Goal: Task Accomplishment & Management: Use online tool/utility

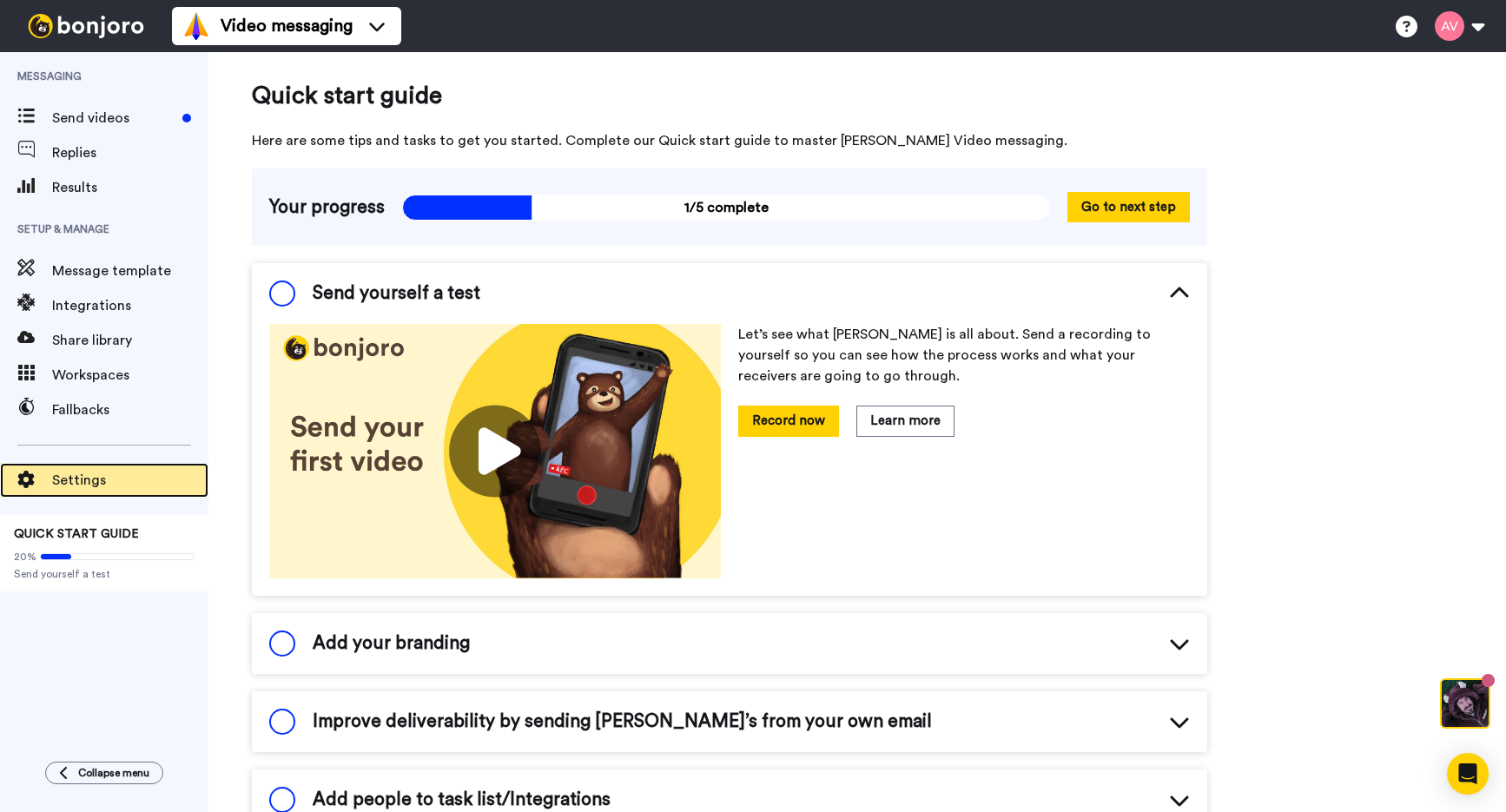
click at [120, 466] on div "Settings" at bounding box center [104, 480] width 208 height 35
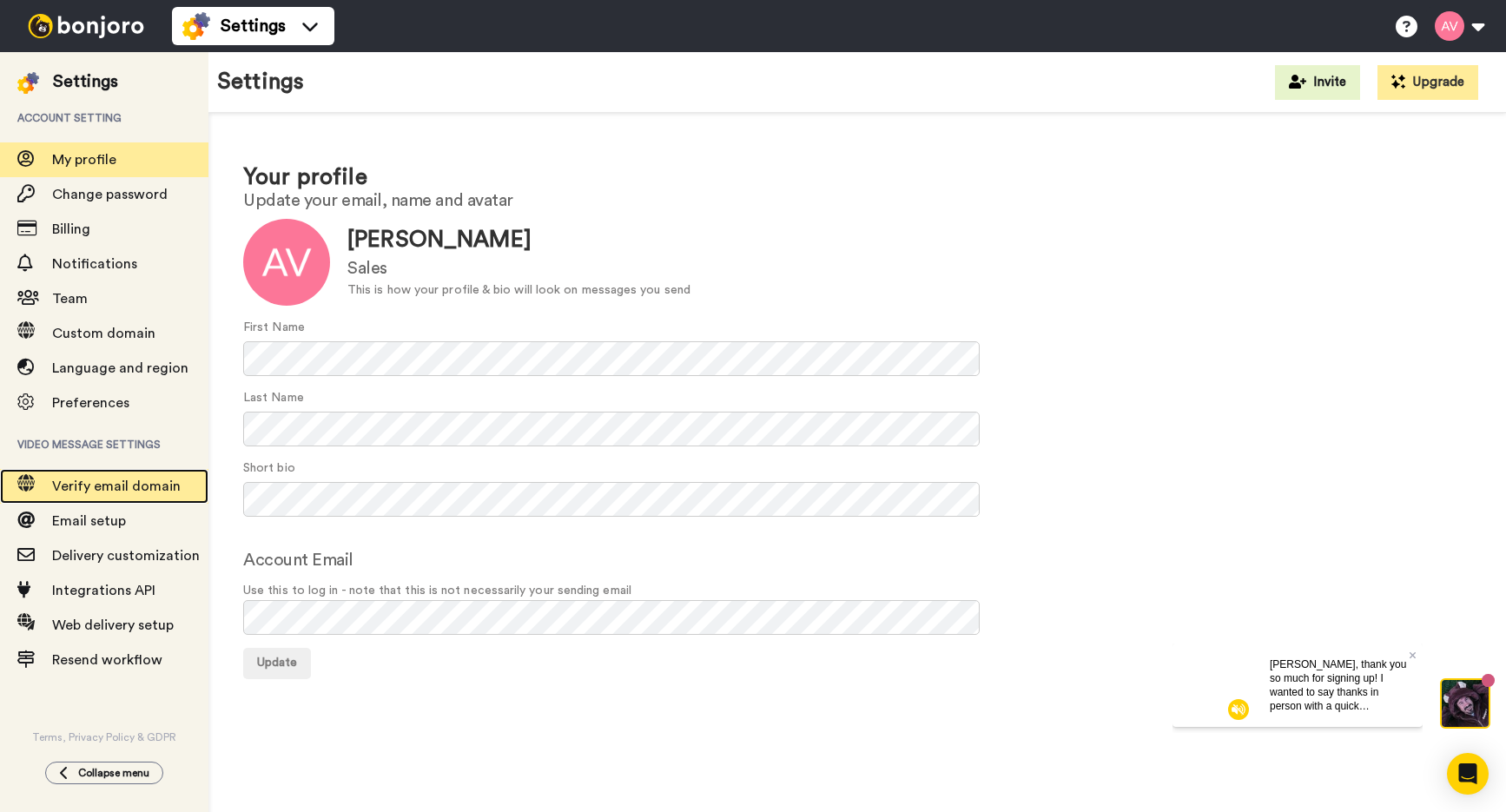
click at [166, 476] on span "Verify email domain" at bounding box center [130, 486] width 157 height 21
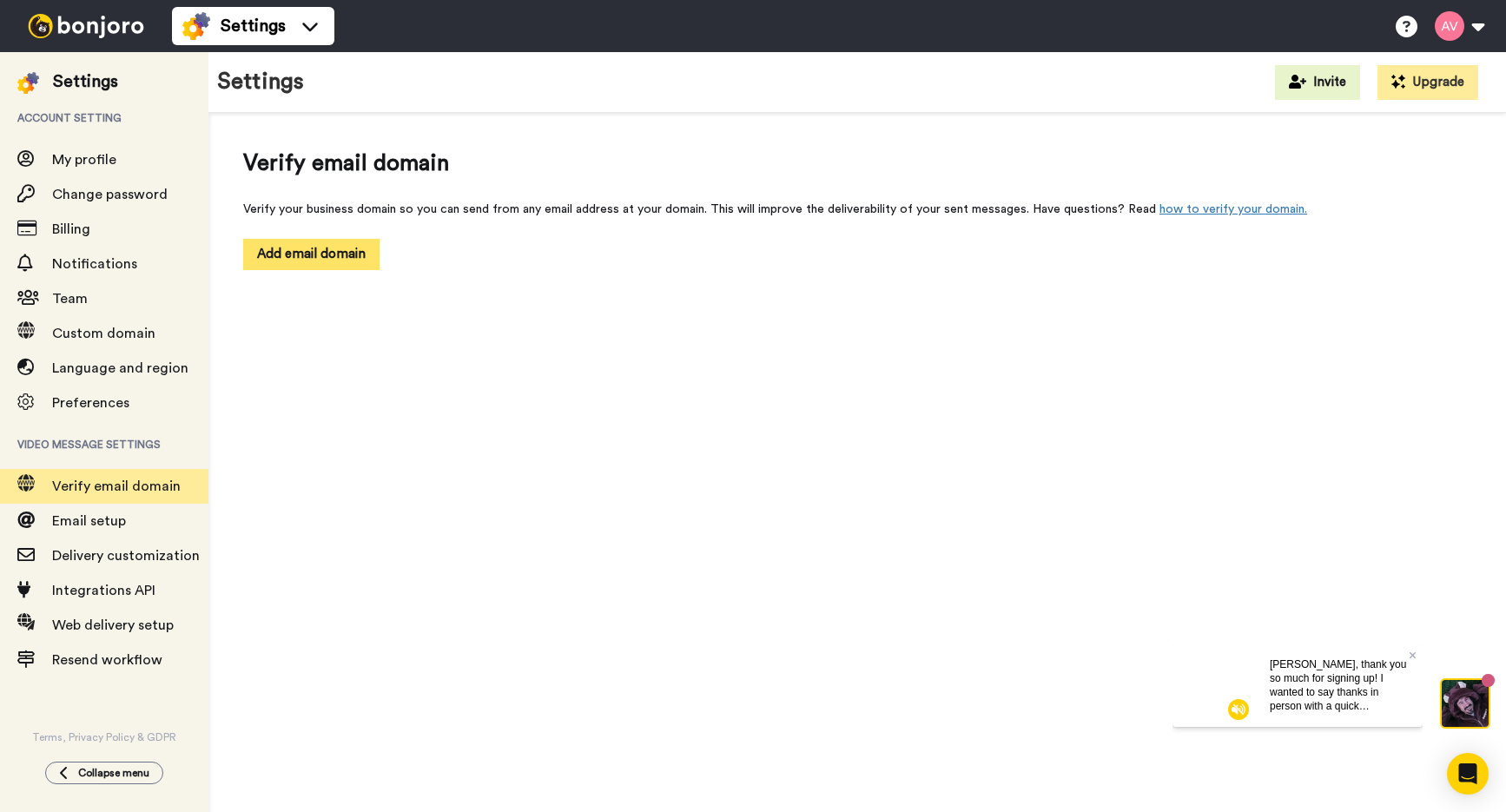
click at [335, 267] on button "Add email domain" at bounding box center [310, 254] width 136 height 30
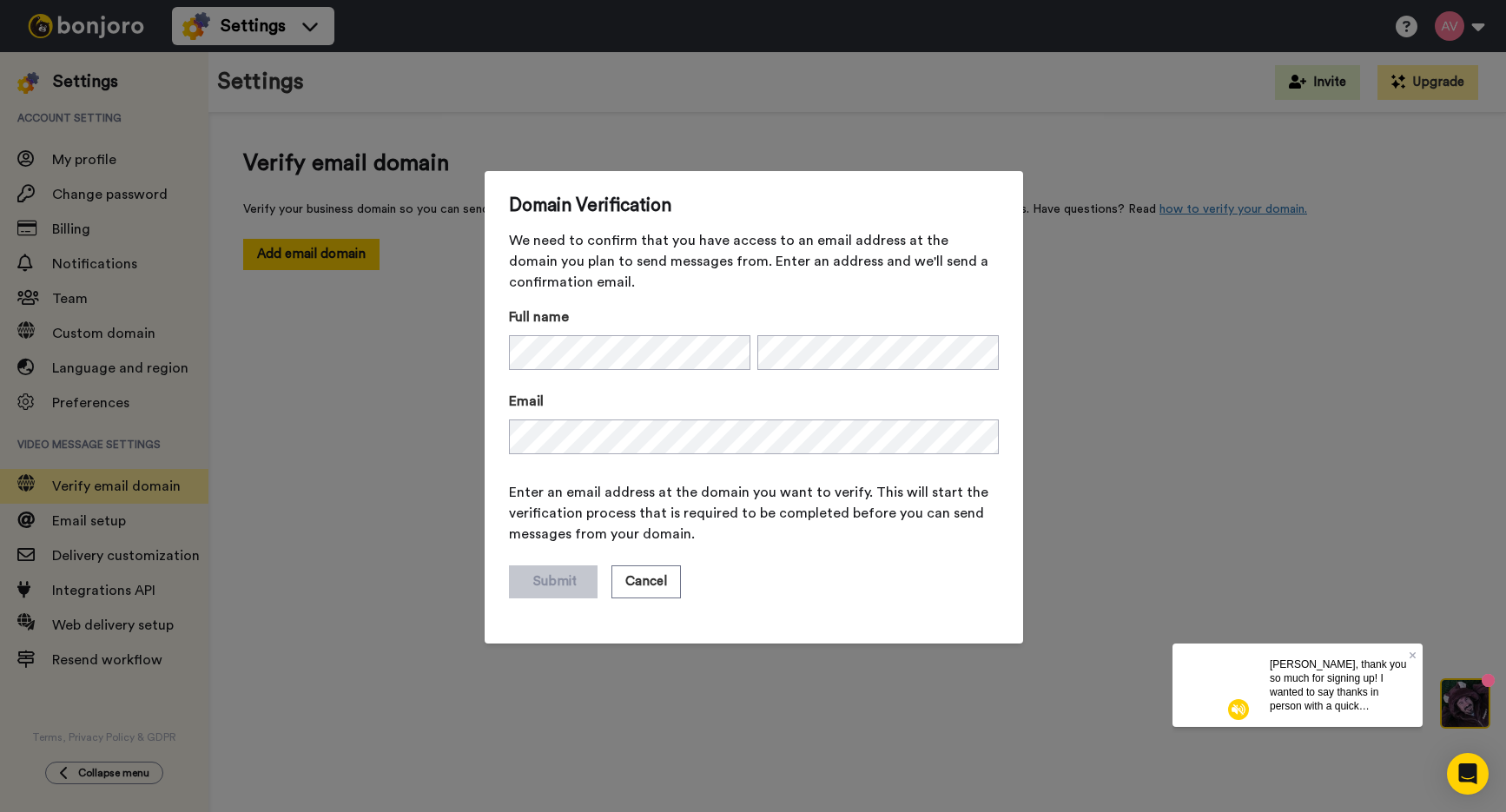
click at [309, 368] on div "Domain Verification We need to confirm that you have access to an email address…" at bounding box center [753, 406] width 1506 height 812
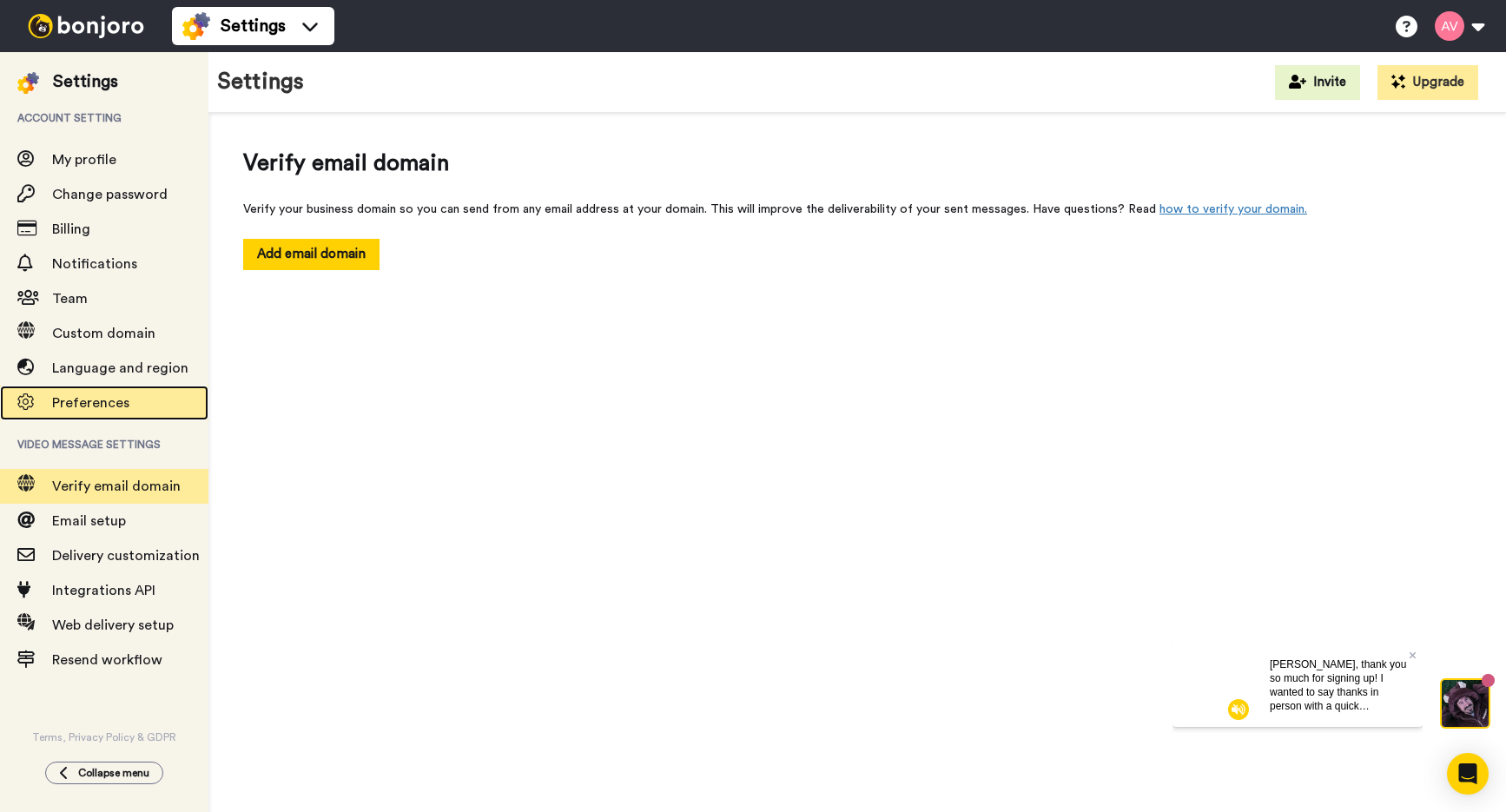
click at [102, 398] on span "Preferences" at bounding box center [91, 402] width 77 height 14
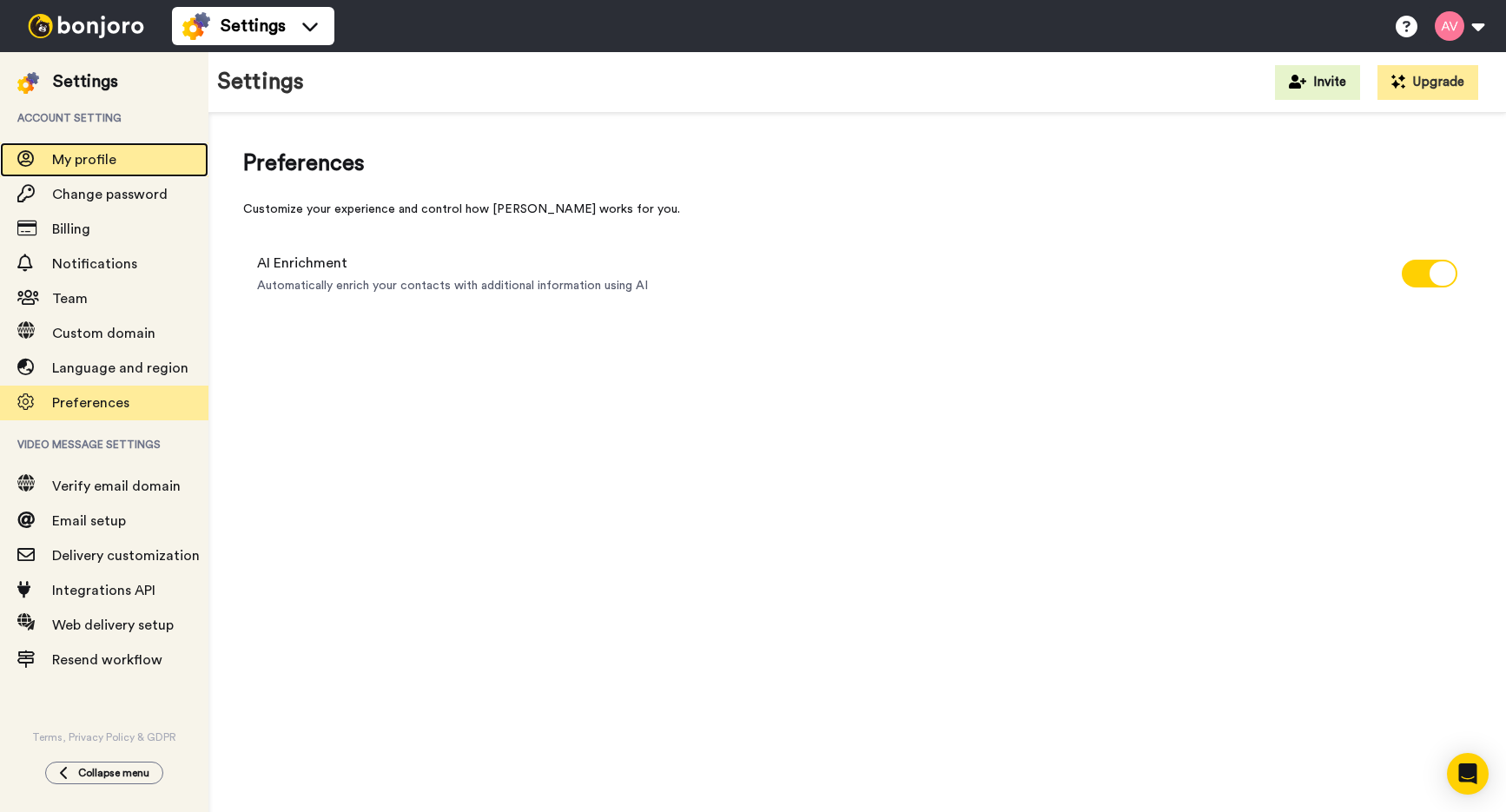
click at [70, 165] on span "My profile" at bounding box center [84, 159] width 65 height 14
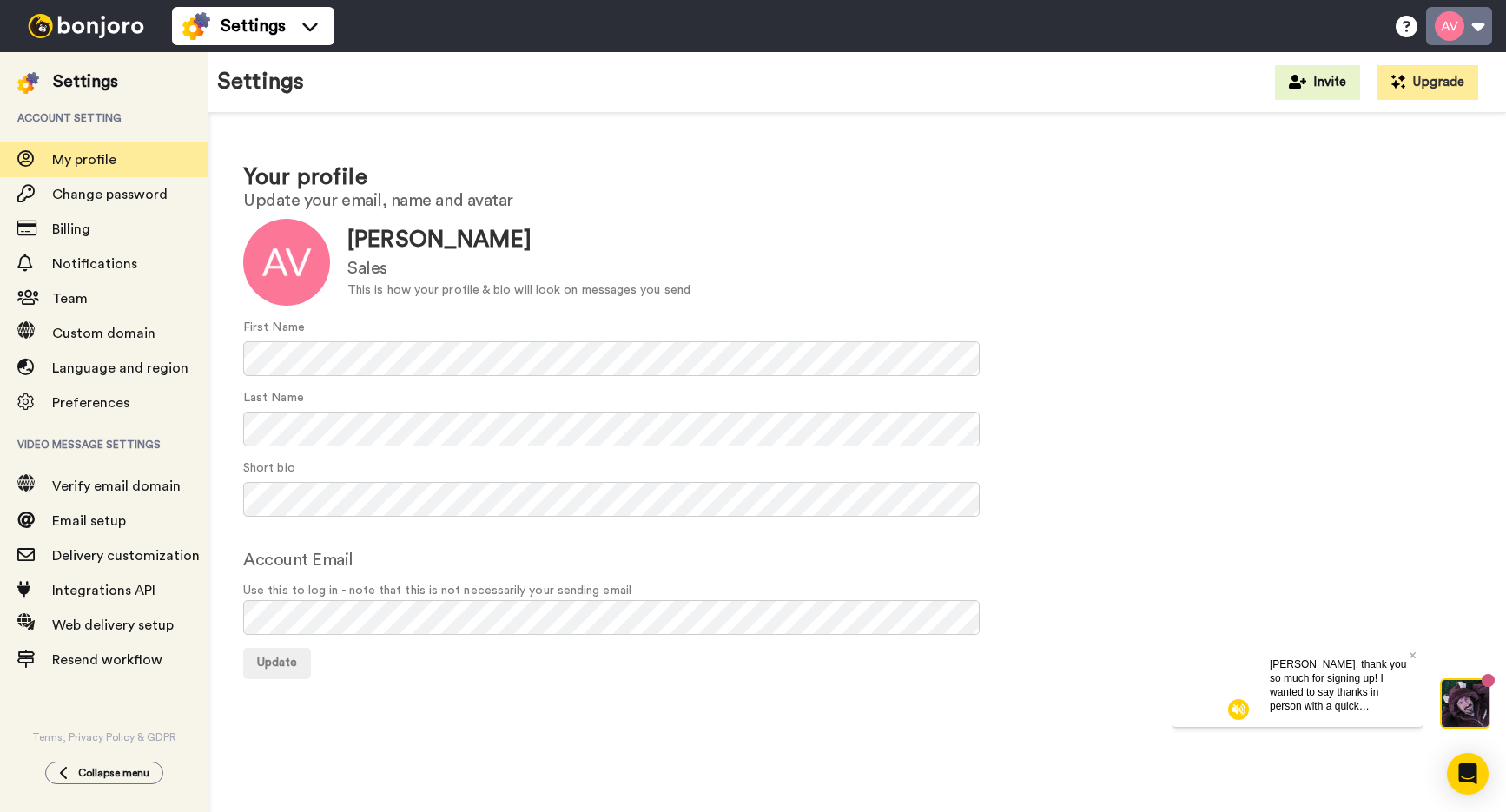
click at [1461, 23] on button at bounding box center [1459, 25] width 66 height 38
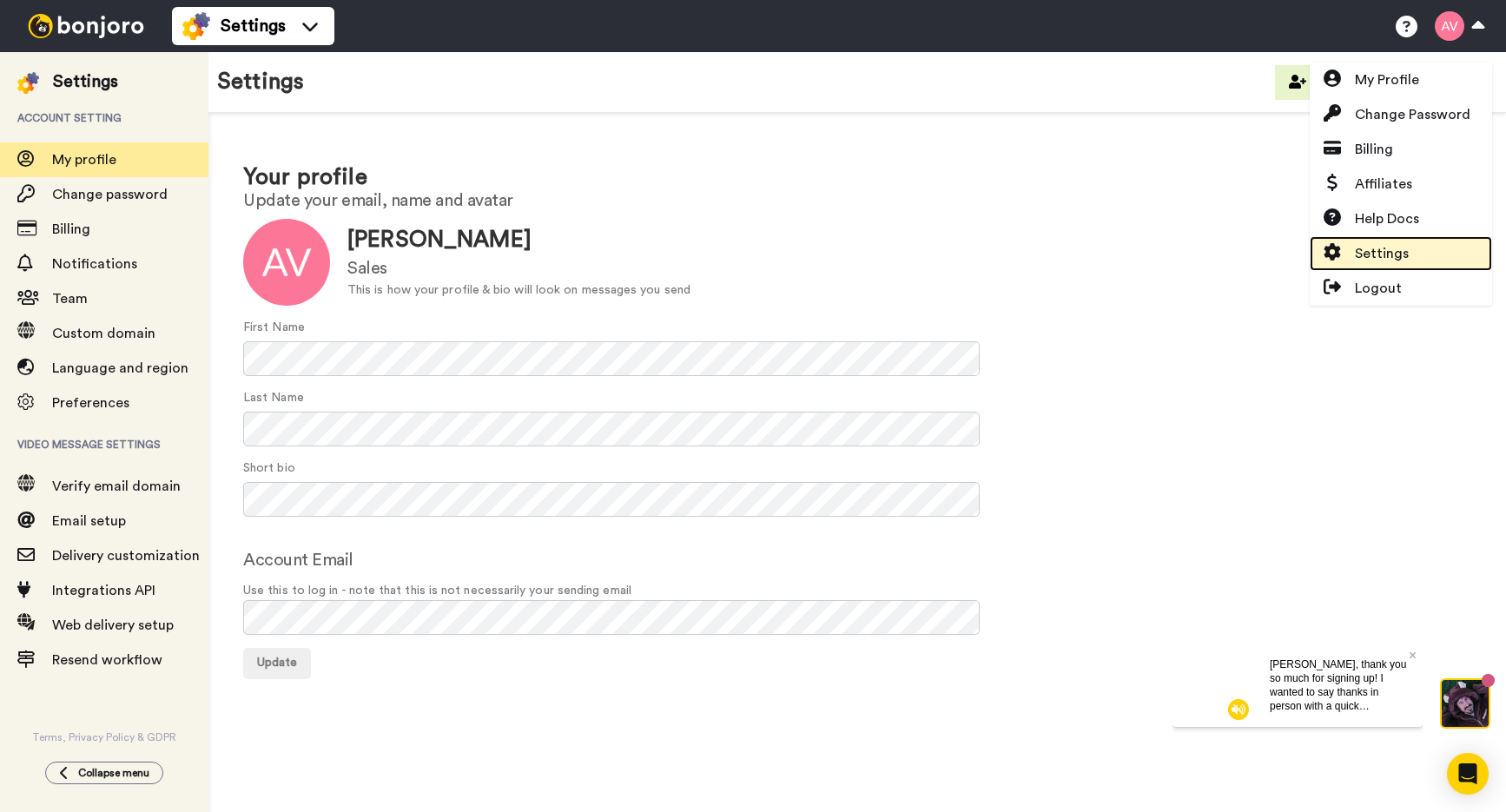
click at [1382, 249] on span "Settings" at bounding box center [1381, 253] width 53 height 21
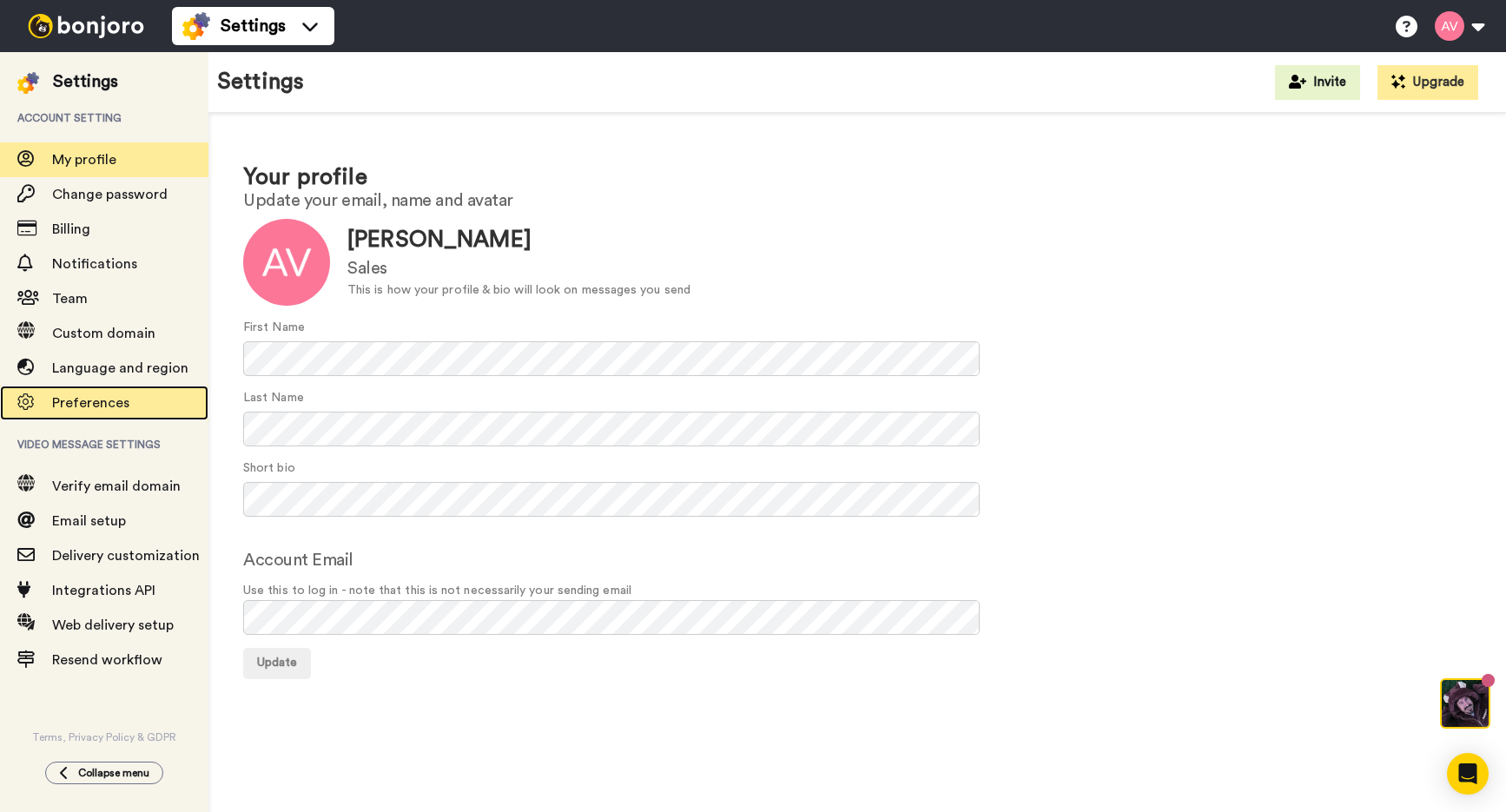
click at [119, 397] on span "Preferences" at bounding box center [91, 402] width 77 height 14
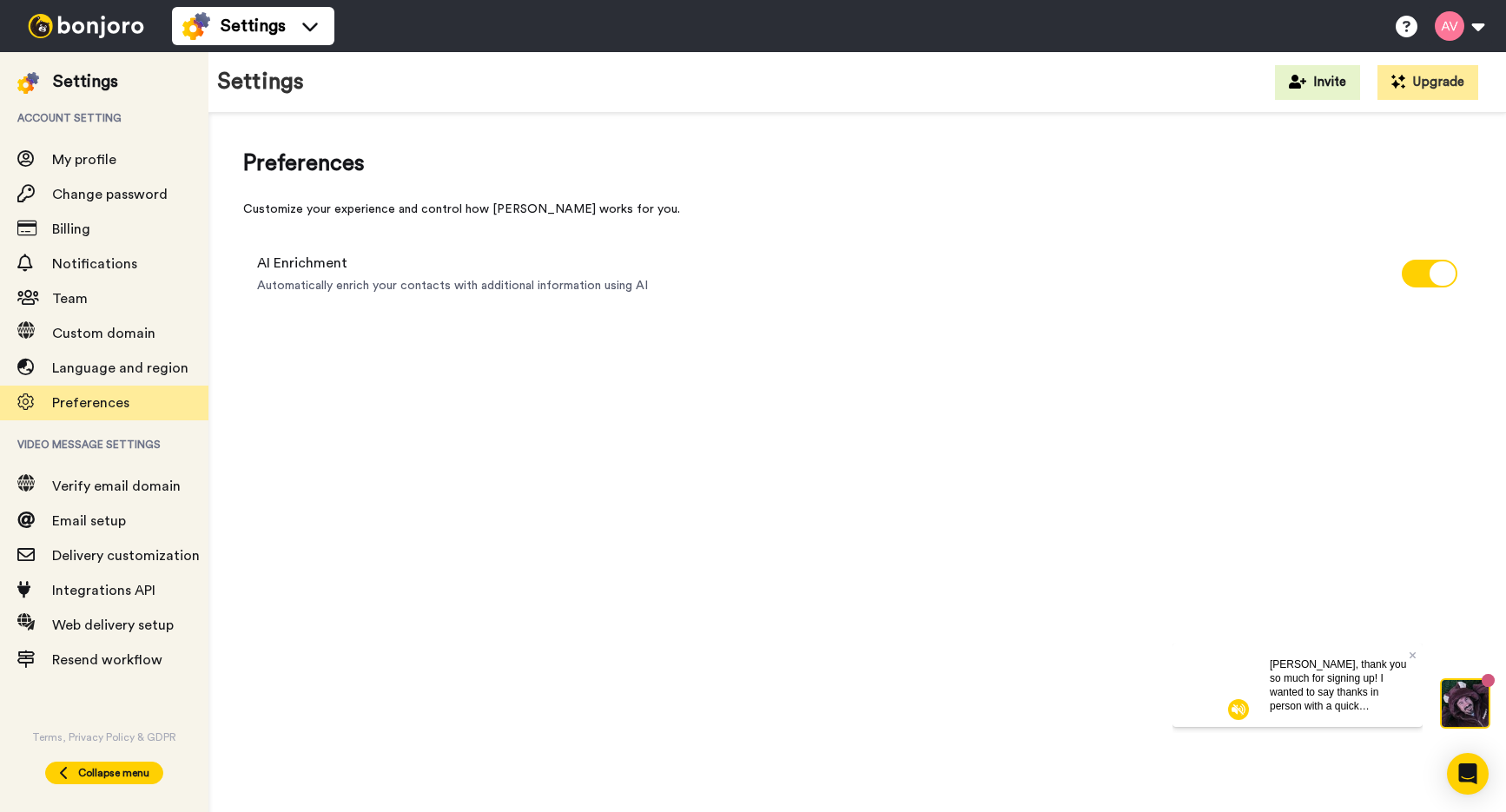
click at [81, 774] on span "Collapse menu" at bounding box center [113, 773] width 71 height 14
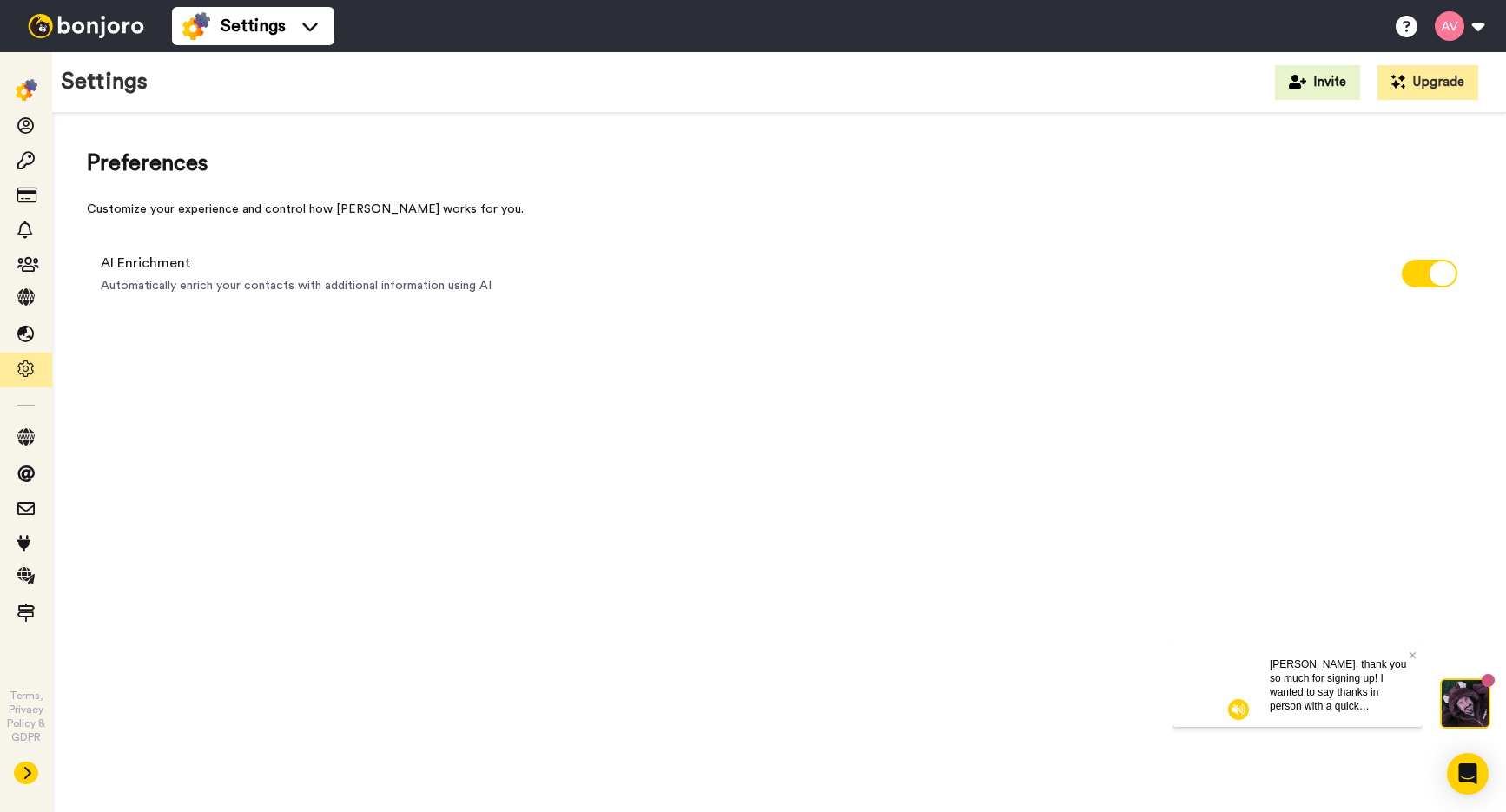
click at [16, 778] on button at bounding box center [26, 773] width 24 height 23
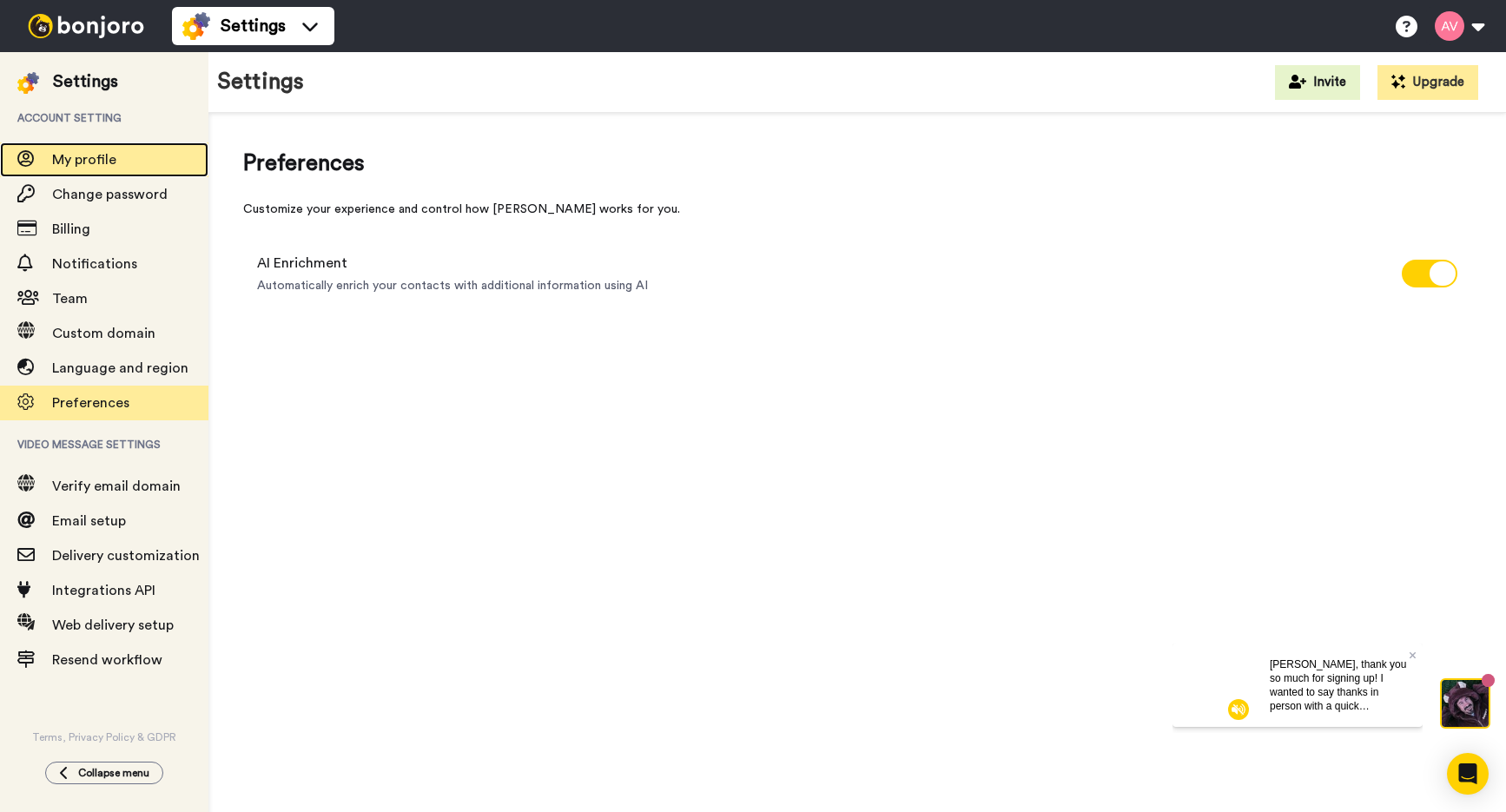
click at [167, 153] on span "My profile" at bounding box center [130, 159] width 157 height 21
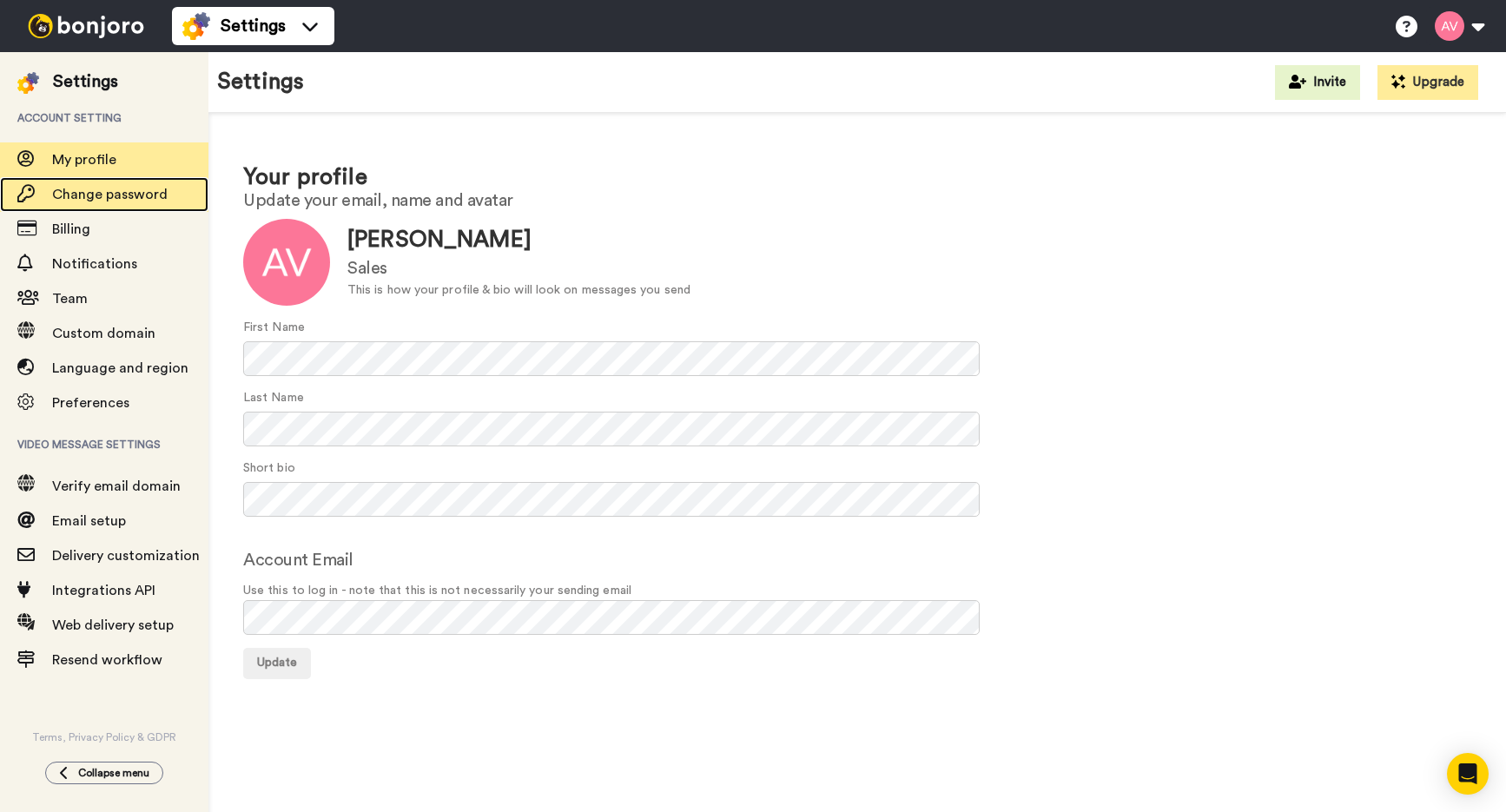
click at [145, 188] on span "Change password" at bounding box center [110, 194] width 115 height 14
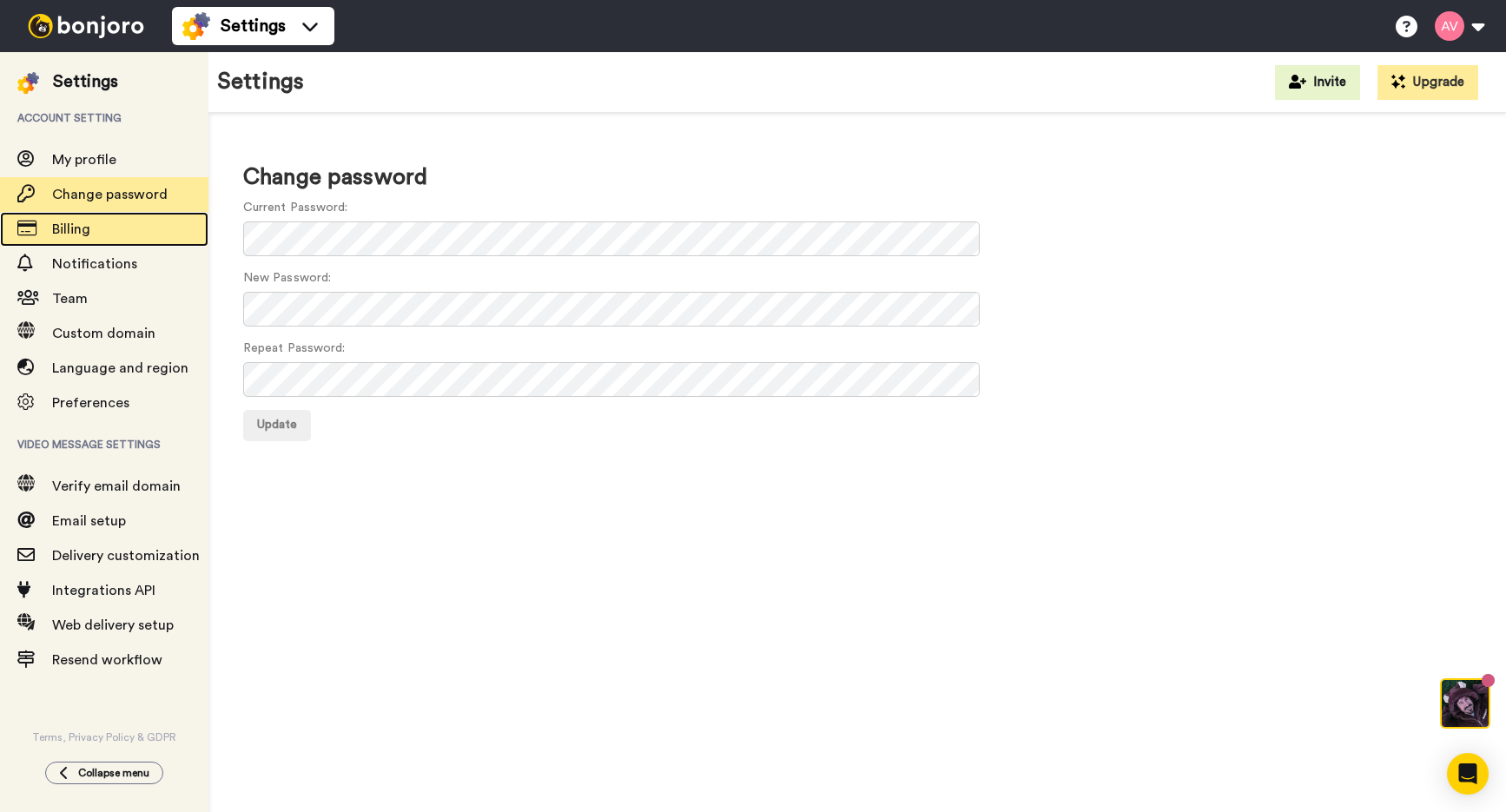
click at [112, 238] on span "Billing" at bounding box center [130, 229] width 157 height 21
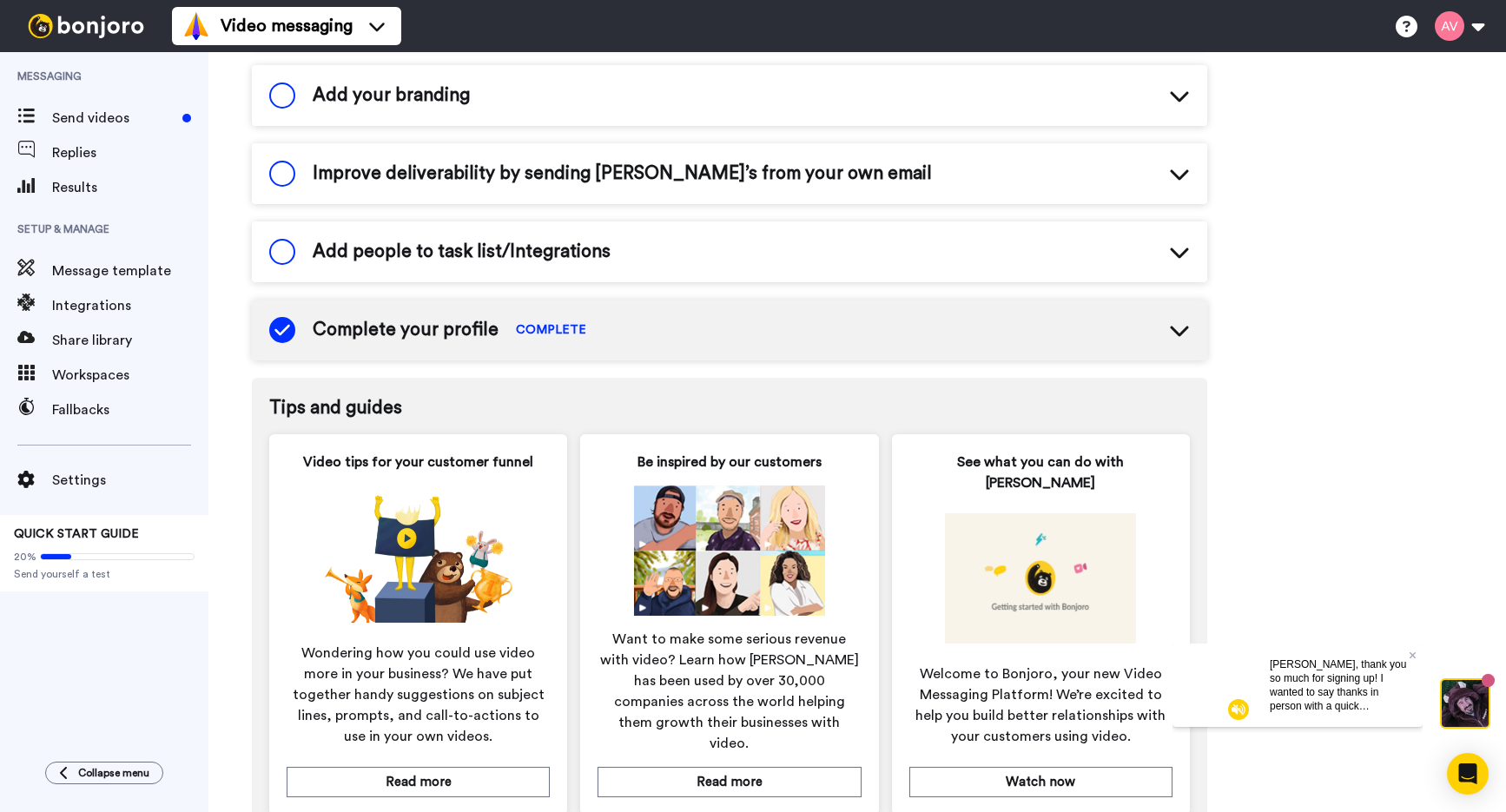
scroll to position [591, 0]
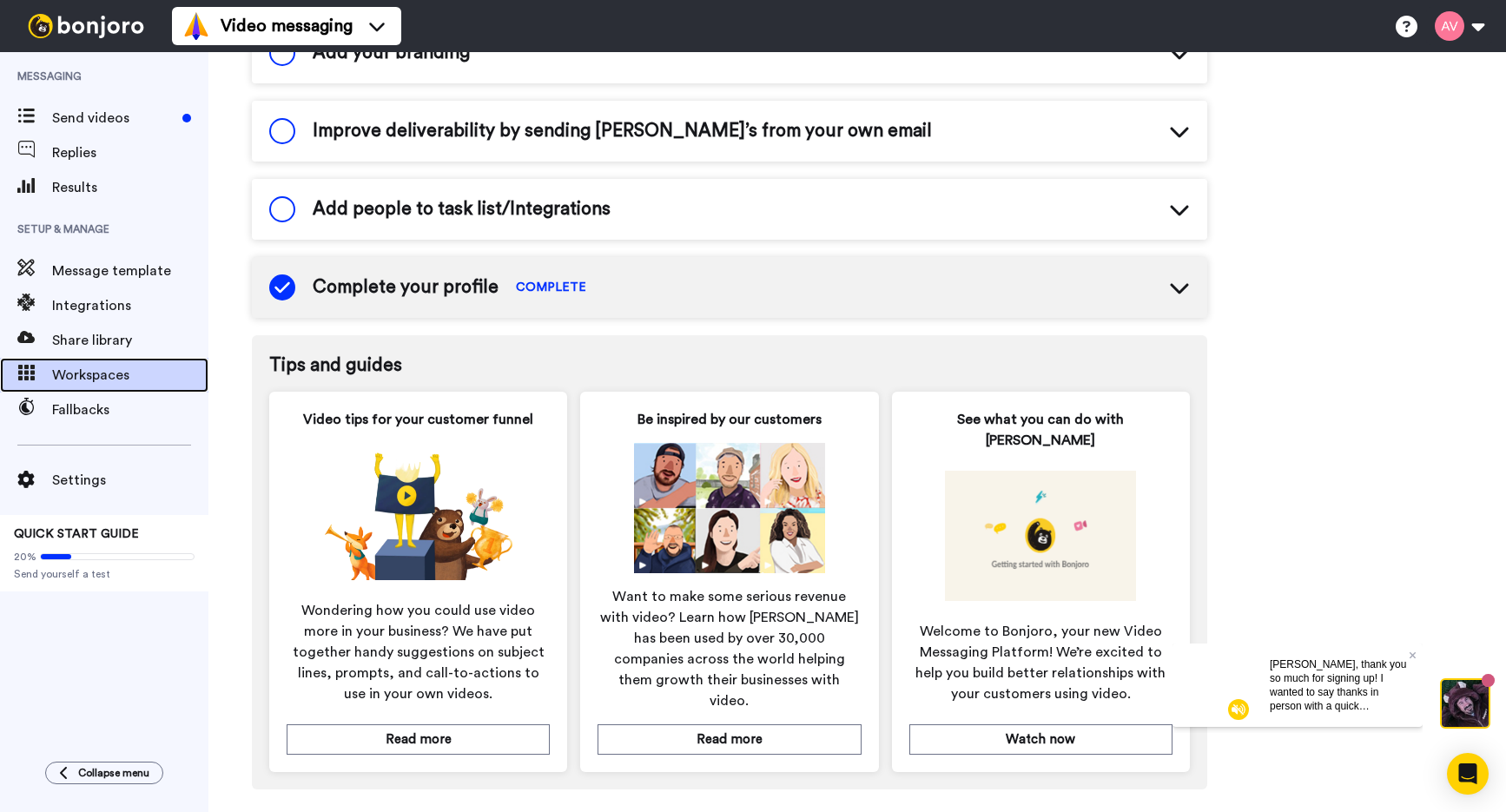
click at [140, 376] on span "Workspaces" at bounding box center [130, 375] width 157 height 21
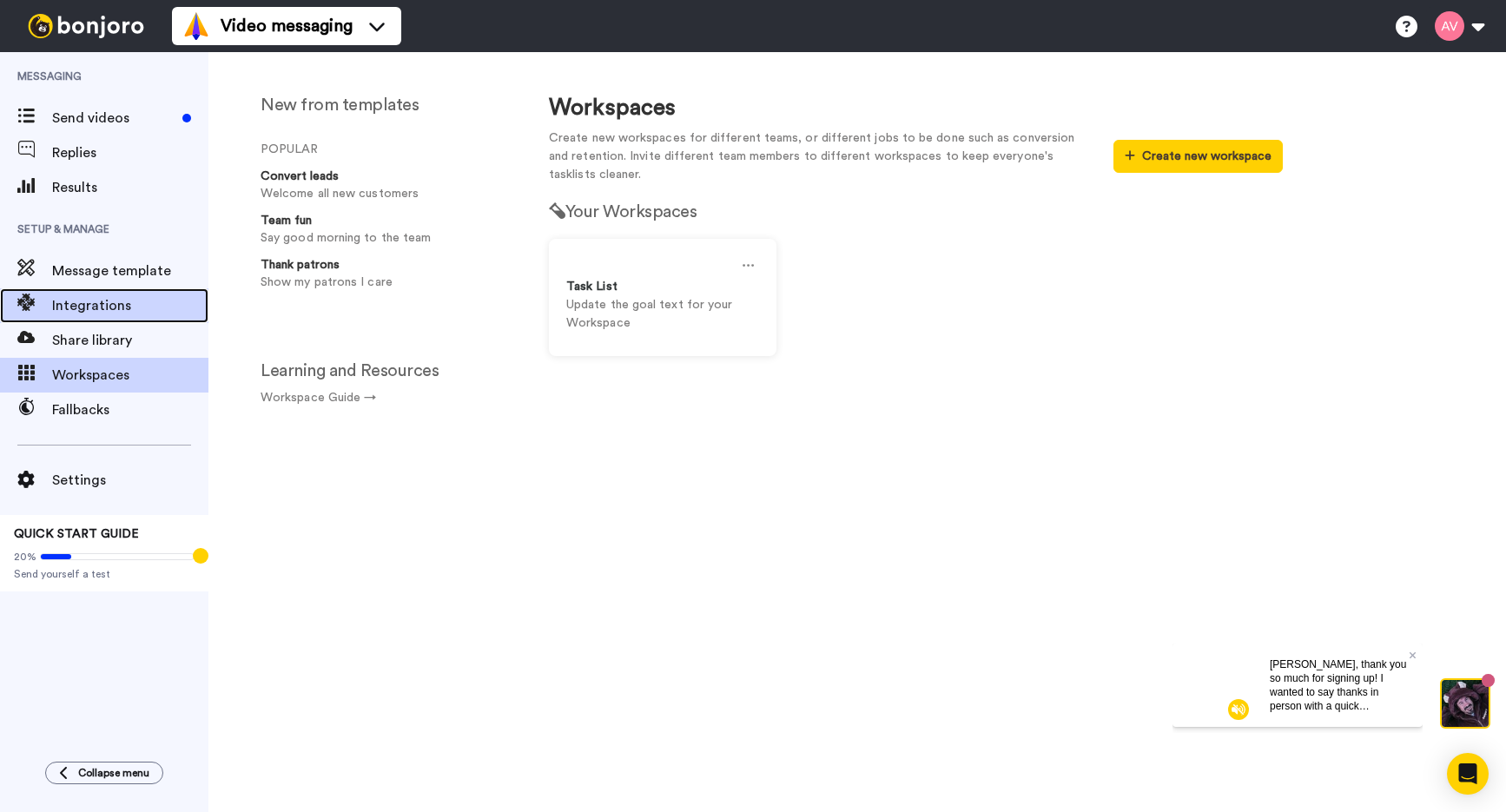
click at [119, 297] on span "Integrations" at bounding box center [130, 306] width 157 height 21
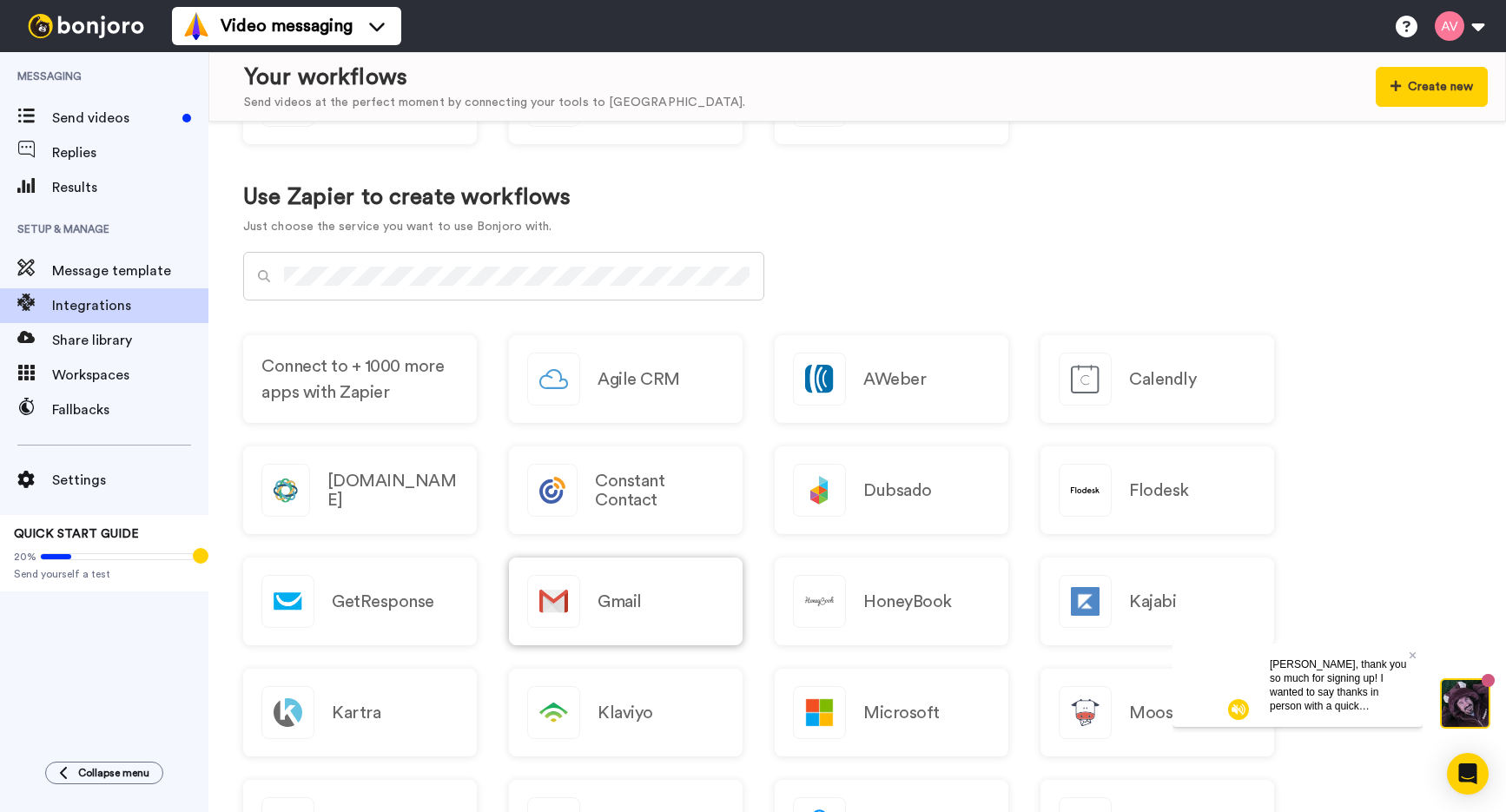
scroll to position [659, 0]
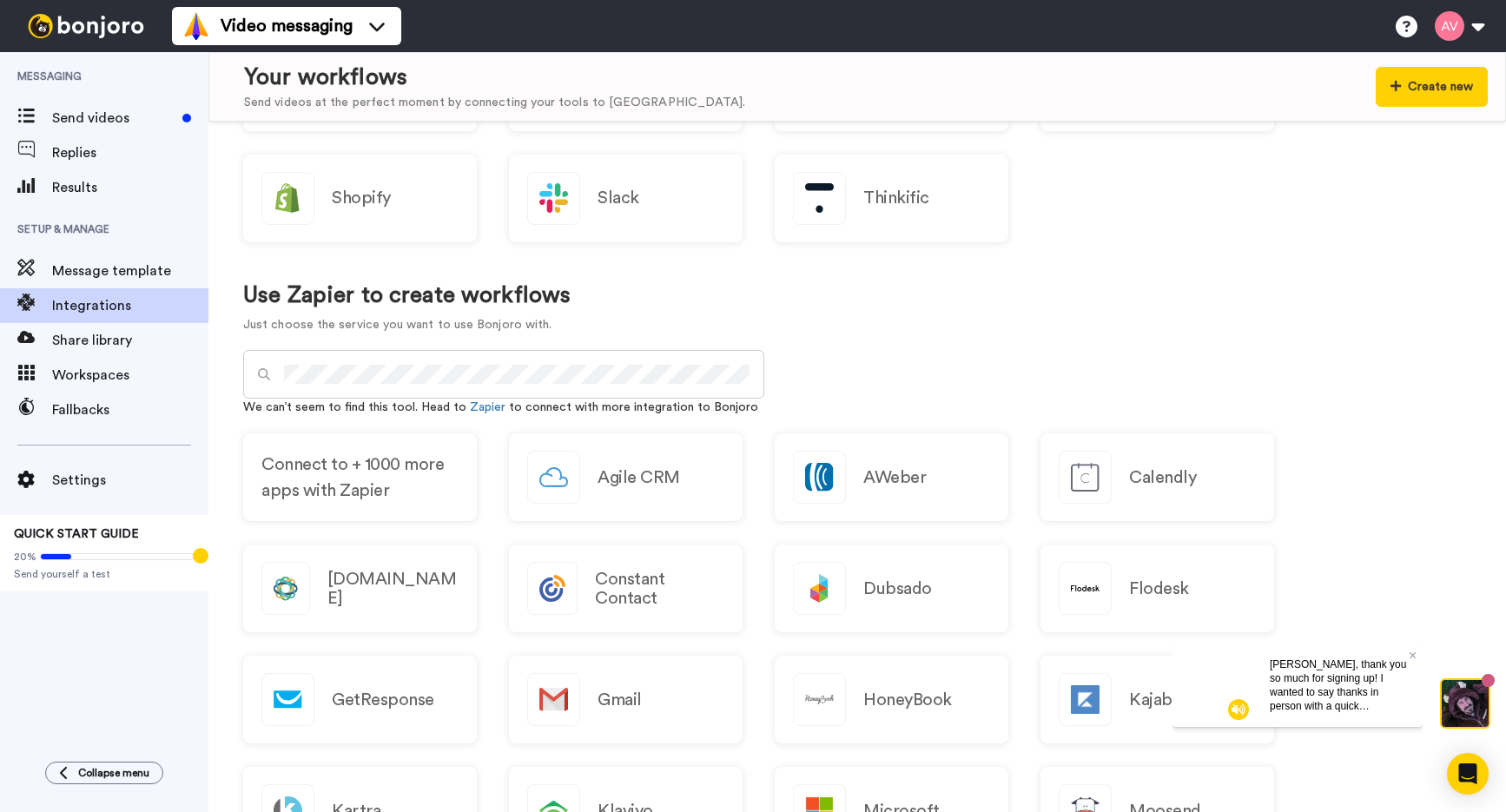
click at [263, 358] on div at bounding box center [504, 374] width 521 height 49
click at [942, 369] on div "Create new Name this workflow Settings Disabled Integrate Just choose the servi…" at bounding box center [856, 467] width 1297 height 690
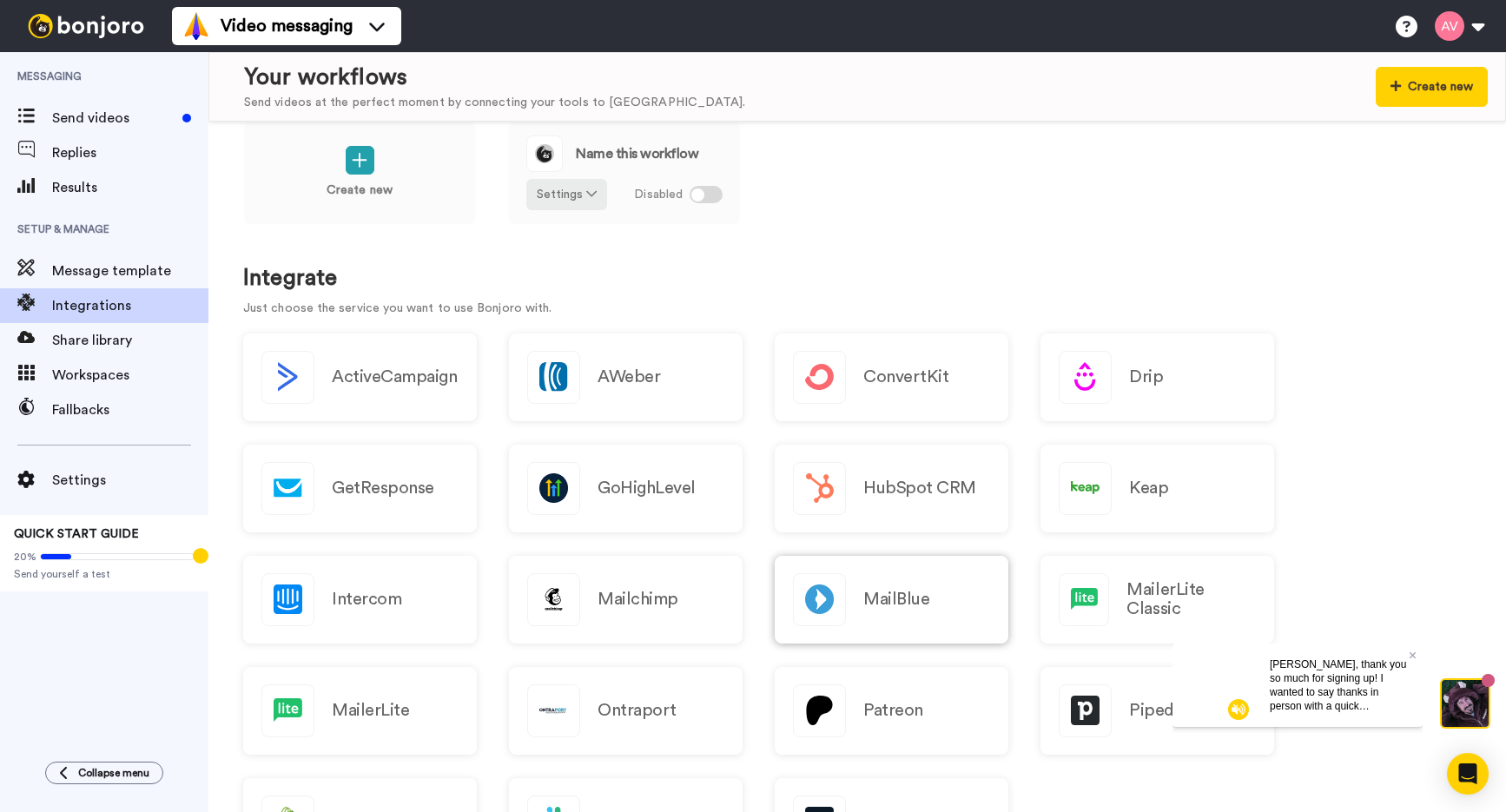
scroll to position [0, 0]
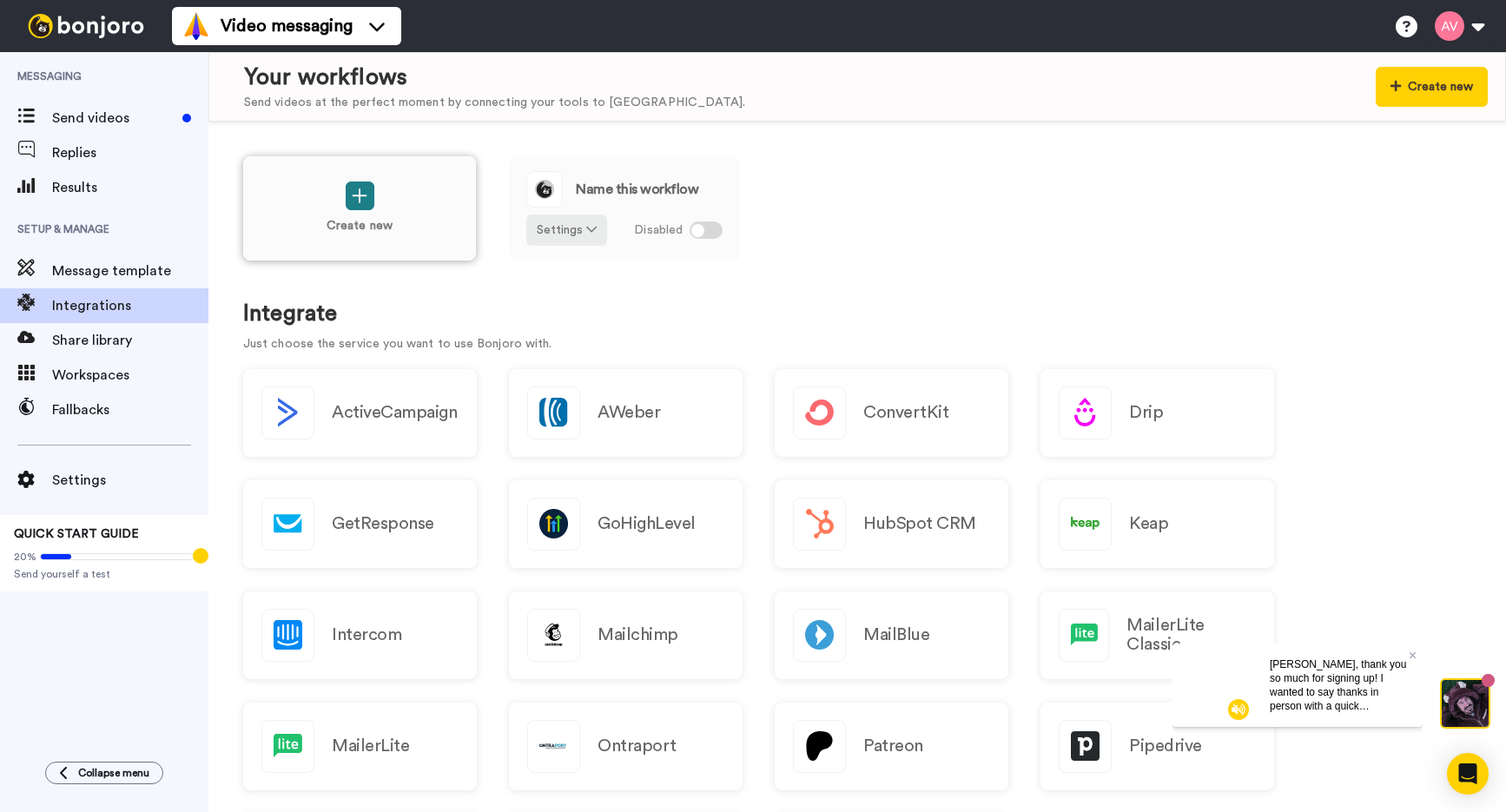
click at [360, 194] on icon at bounding box center [359, 195] width 16 height 18
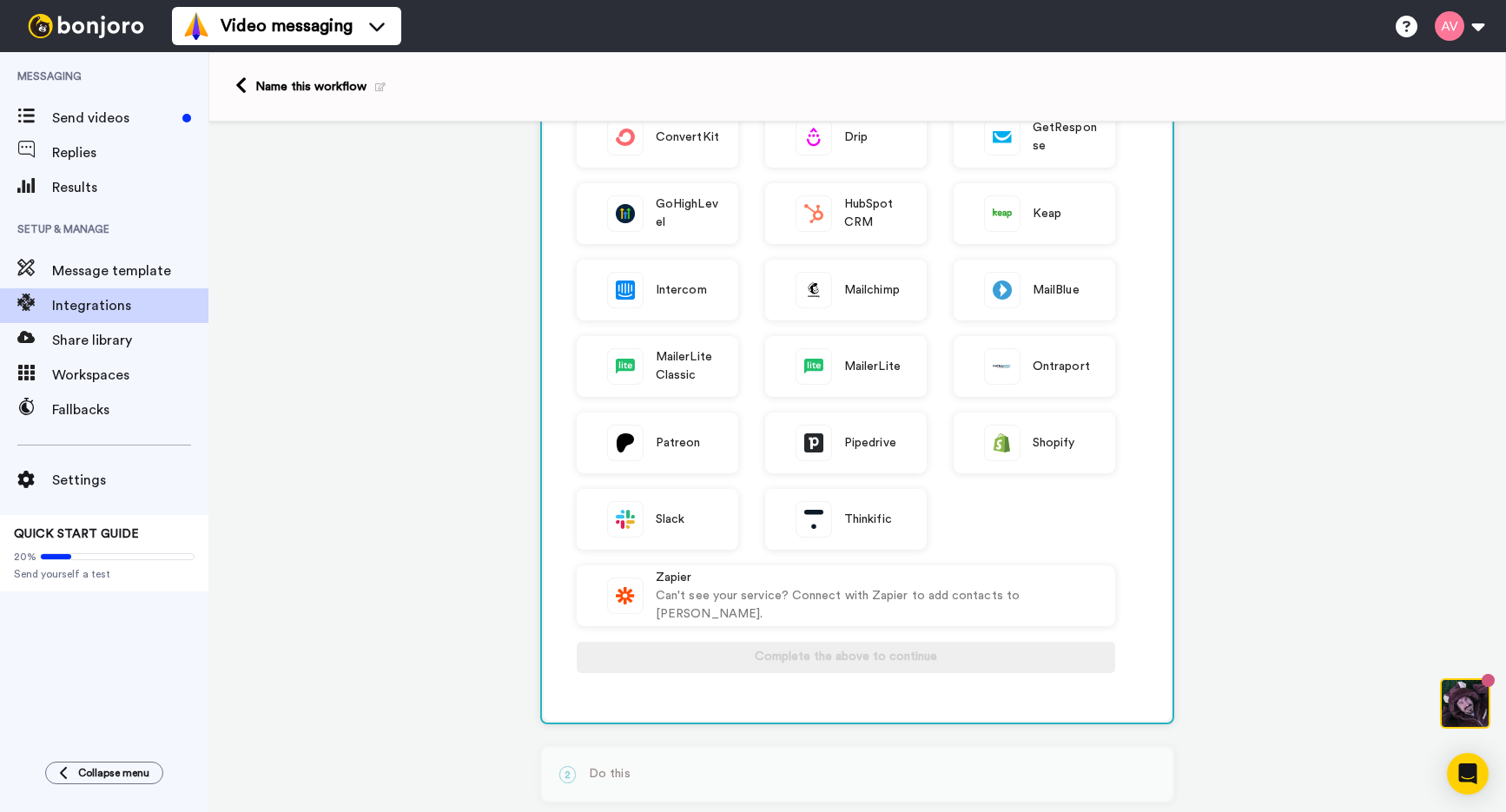
scroll to position [347, 0]
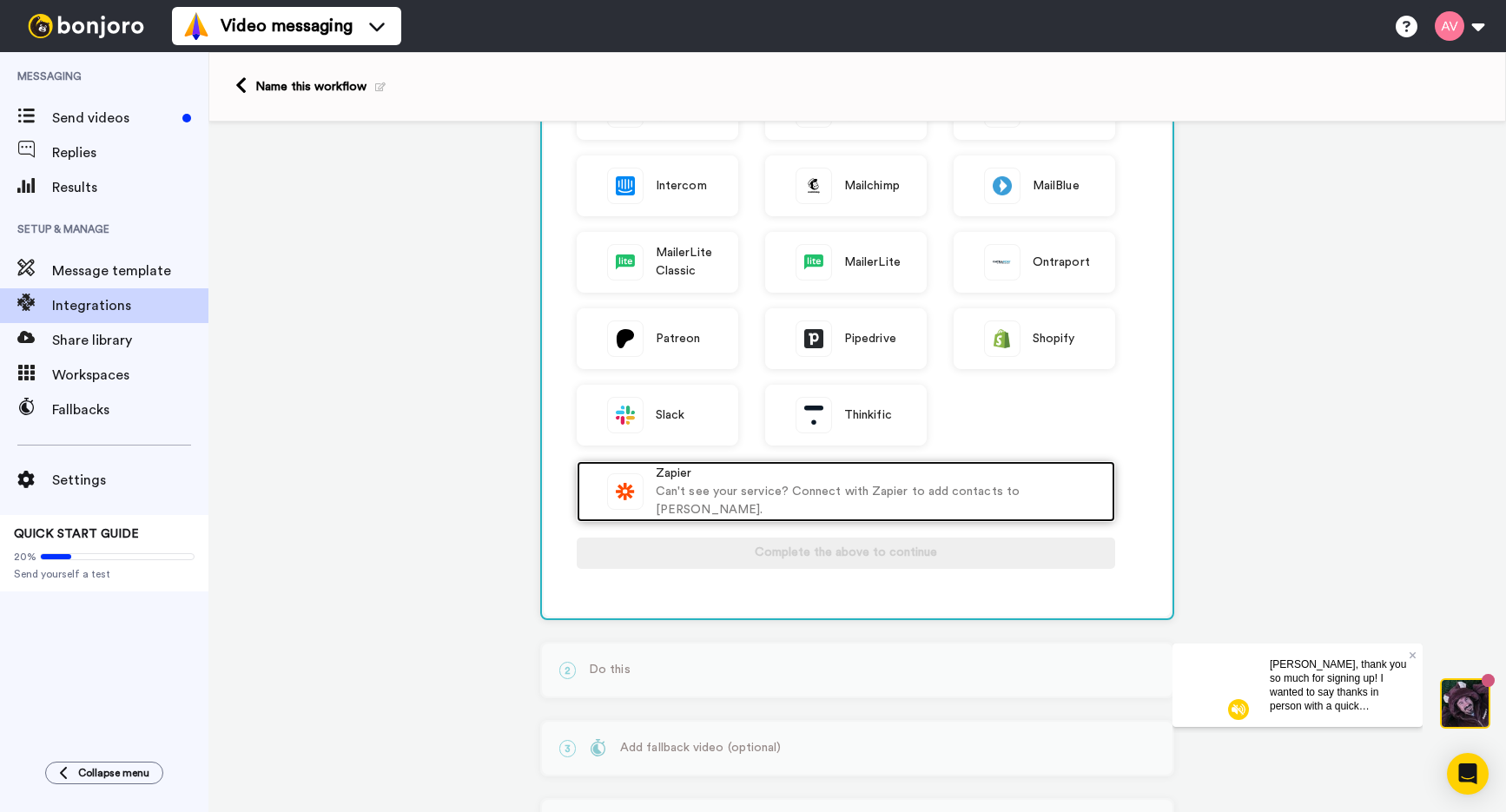
click at [768, 499] on div "Can't see your service? Connect with Zapier to add contacts to [PERSON_NAME]." at bounding box center [876, 501] width 441 height 37
